Goal: Check status: Verify the current state of an ongoing process or item

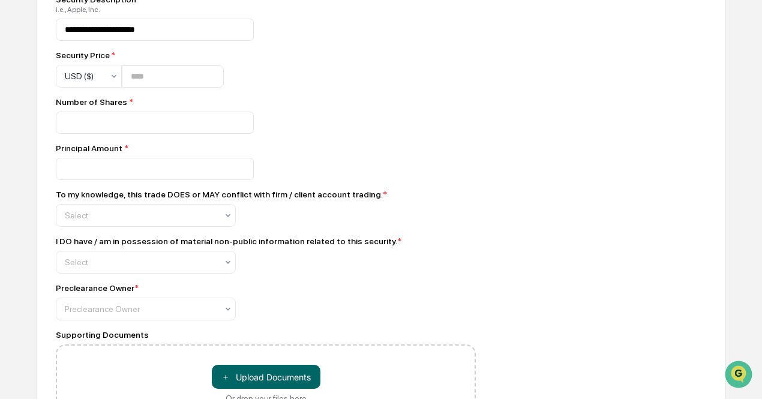
scroll to position [519, 0]
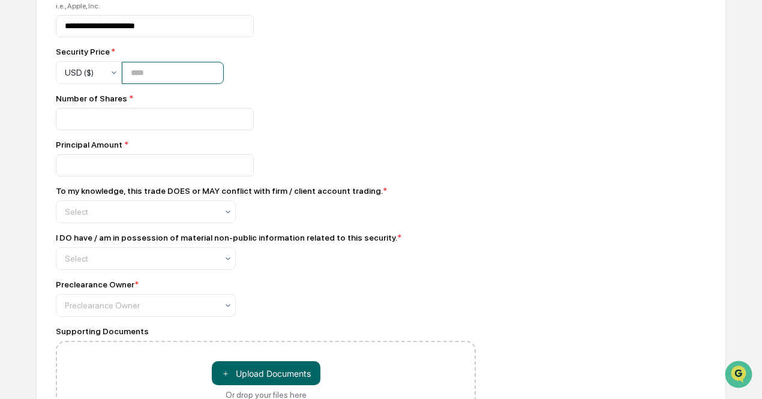
click at [154, 69] on input "number" at bounding box center [173, 73] width 102 height 22
type input "*"
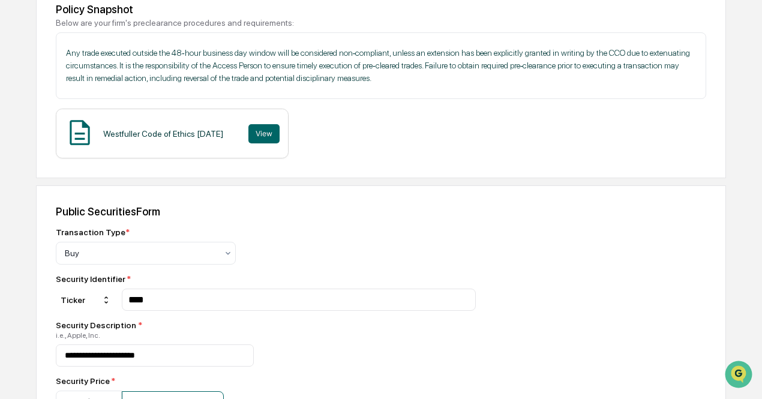
scroll to position [0, 0]
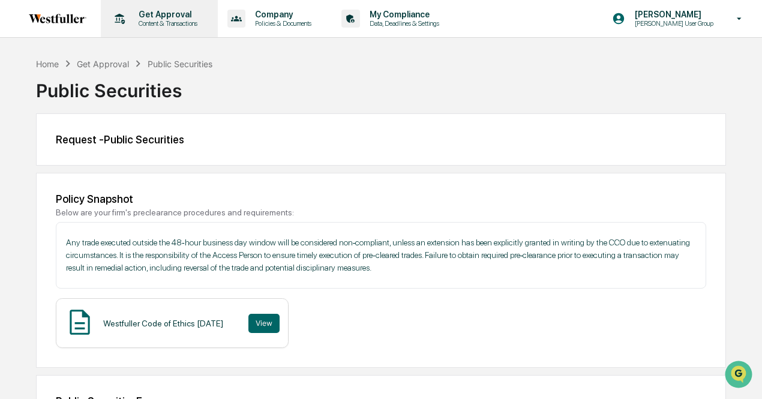
type input "*"
click at [184, 25] on p "Content & Transactions" at bounding box center [166, 23] width 74 height 8
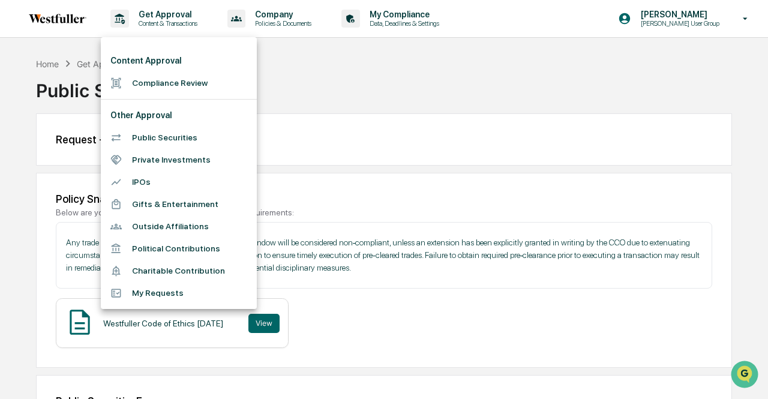
click at [202, 83] on li "Compliance Review" at bounding box center [179, 83] width 156 height 22
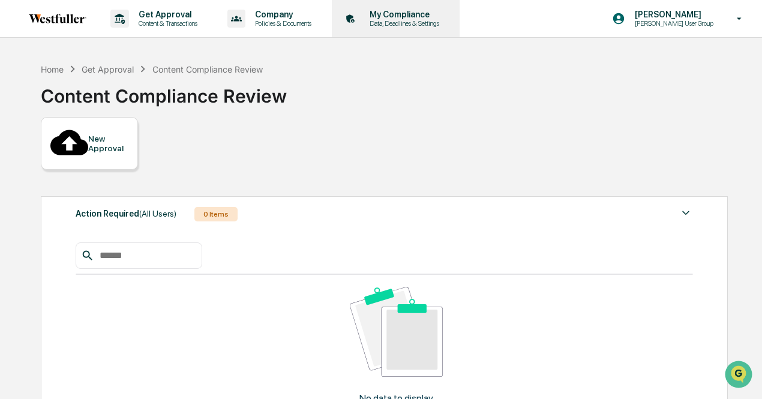
click at [373, 27] on p "Data, Deadlines & Settings" at bounding box center [402, 23] width 85 height 8
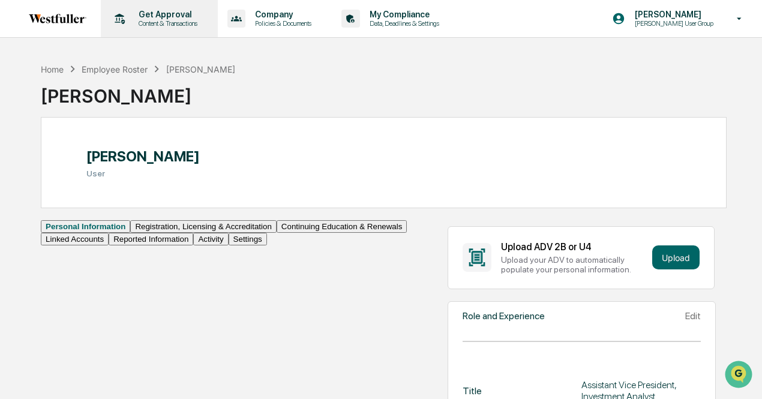
click at [165, 16] on p "Get Approval" at bounding box center [166, 15] width 74 height 10
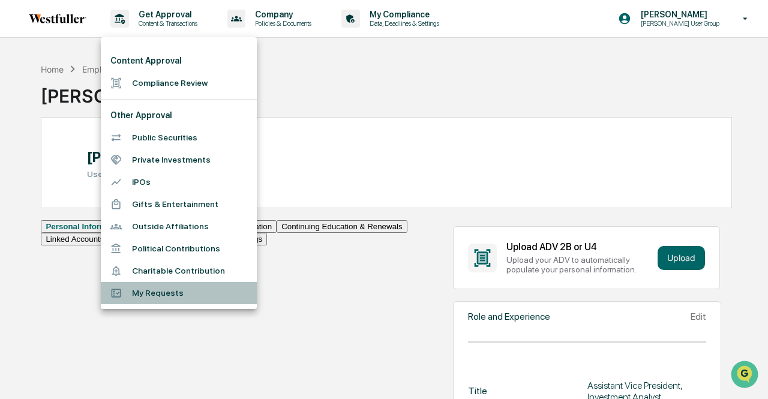
click at [174, 297] on li "My Requests" at bounding box center [179, 293] width 156 height 22
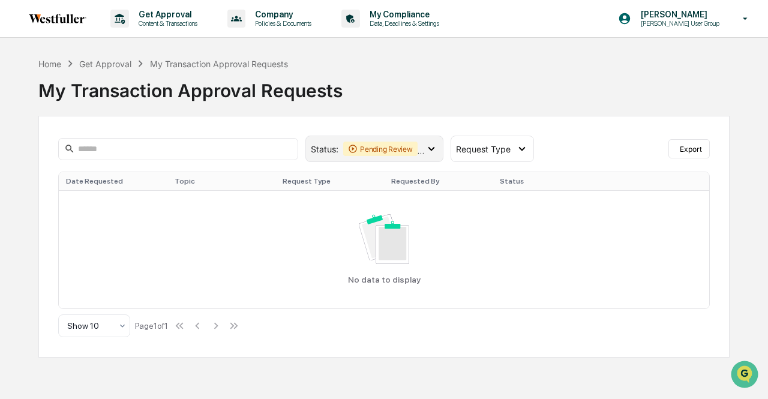
click at [383, 149] on div "Pending Review" at bounding box center [380, 149] width 74 height 14
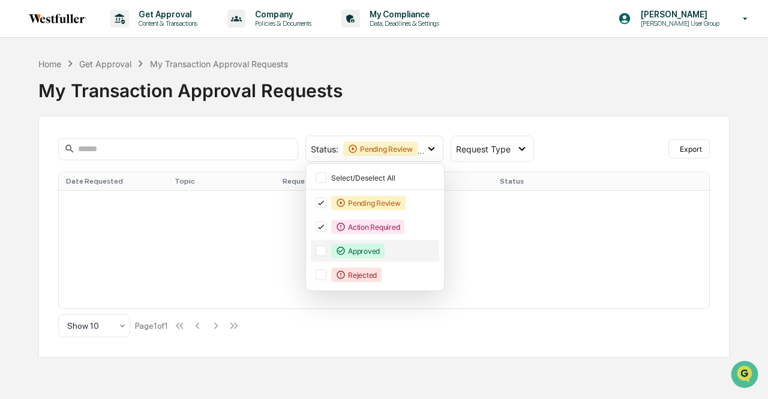
click at [367, 249] on div "Approved" at bounding box center [357, 251] width 53 height 14
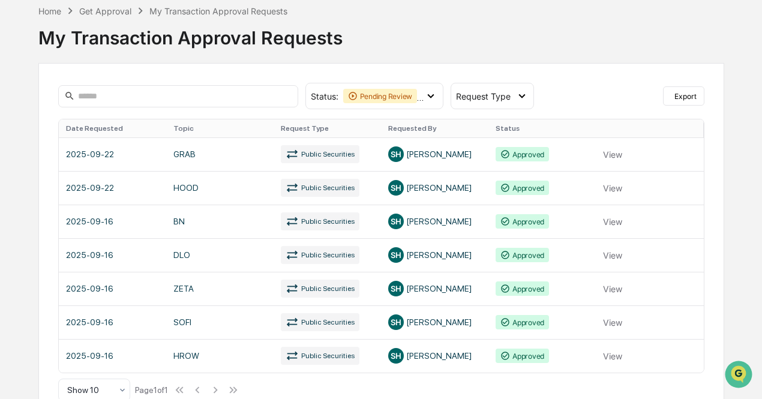
scroll to position [66, 0]
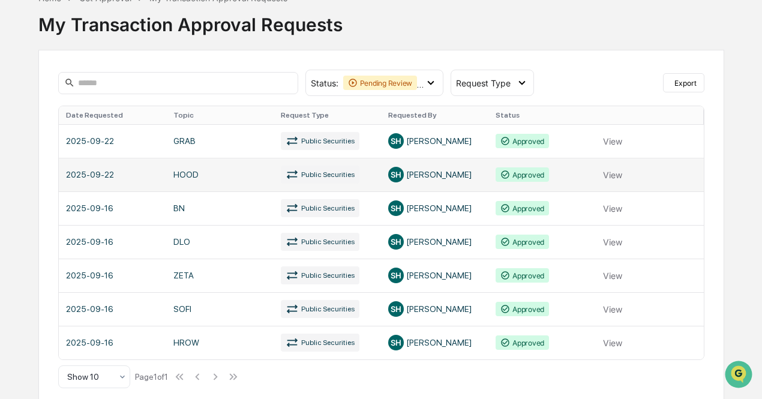
click at [613, 167] on link at bounding box center [381, 175] width 645 height 34
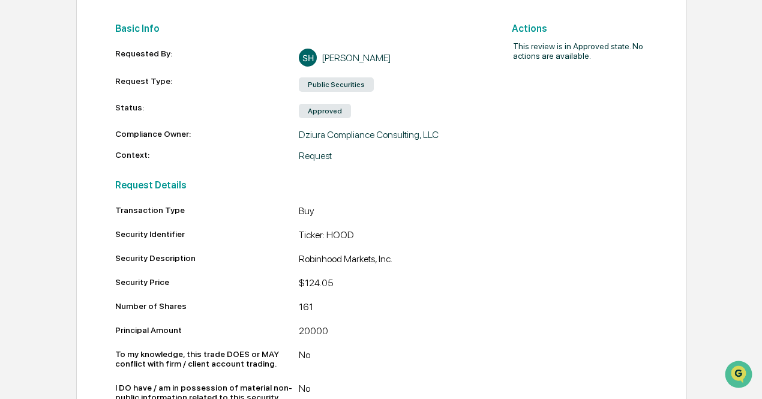
scroll to position [144, 0]
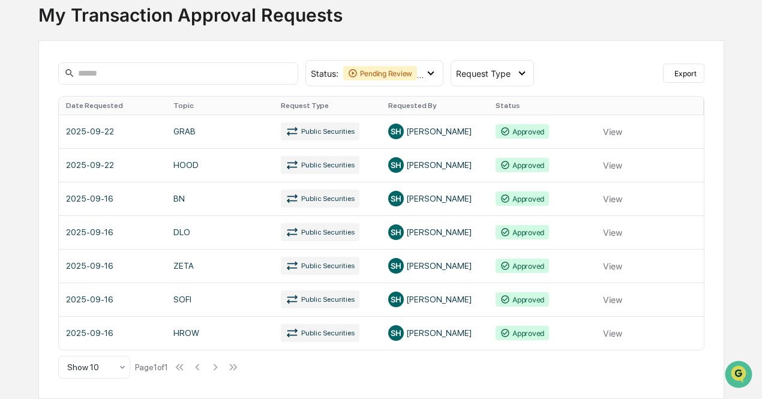
scroll to position [66, 0]
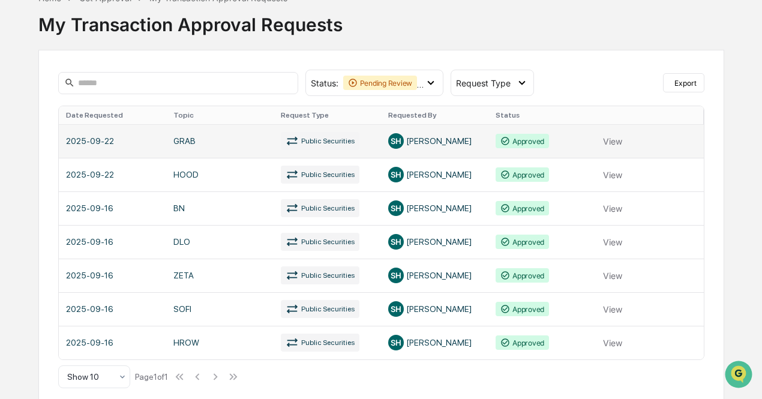
click at [609, 140] on link at bounding box center [381, 141] width 645 height 34
